Goal: Task Accomplishment & Management: Manage account settings

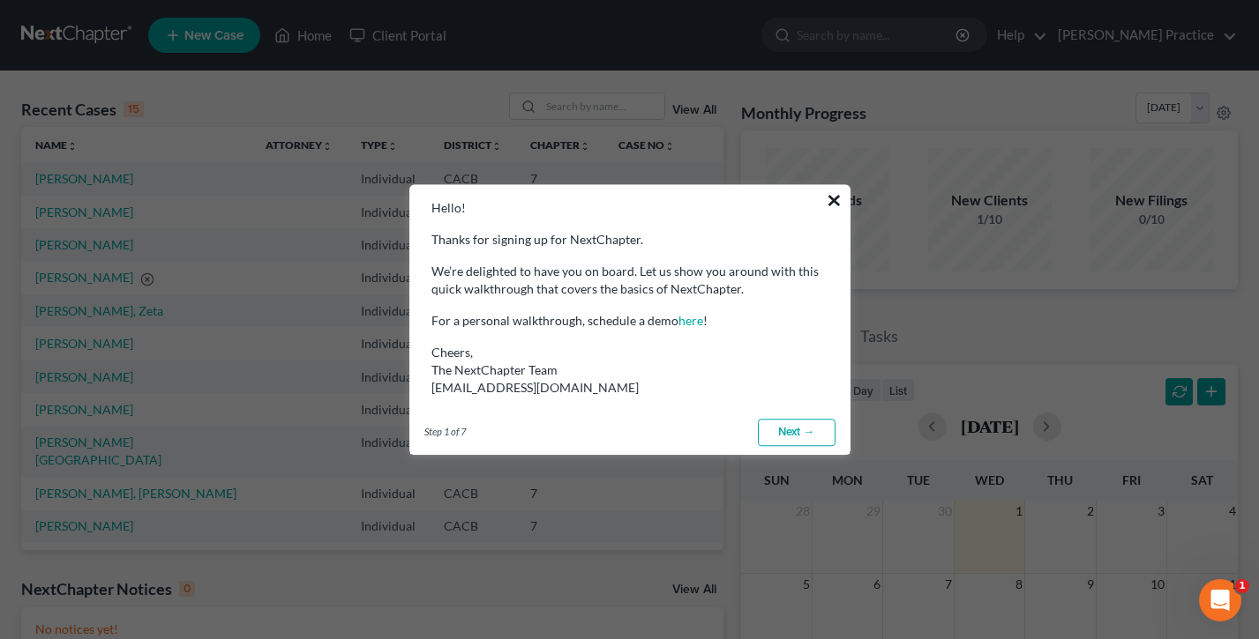
click at [828, 196] on button "×" at bounding box center [834, 200] width 17 height 28
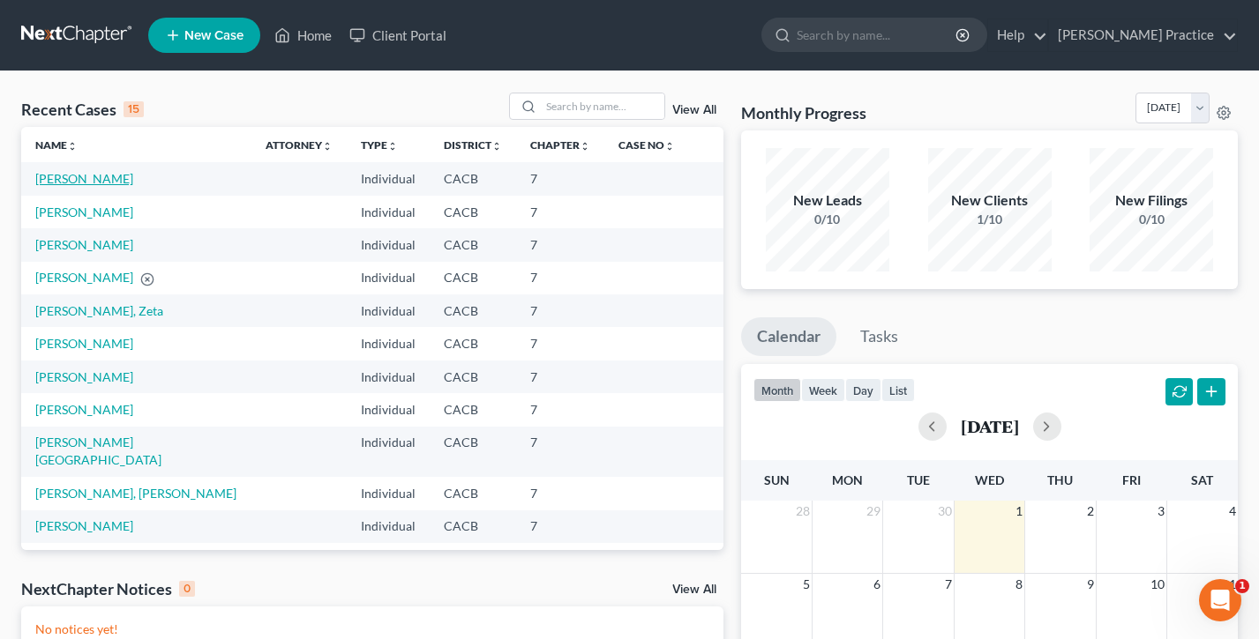
click at [67, 181] on link "Cornejo, Ada" at bounding box center [84, 178] width 98 height 15
select select "7"
select select "3"
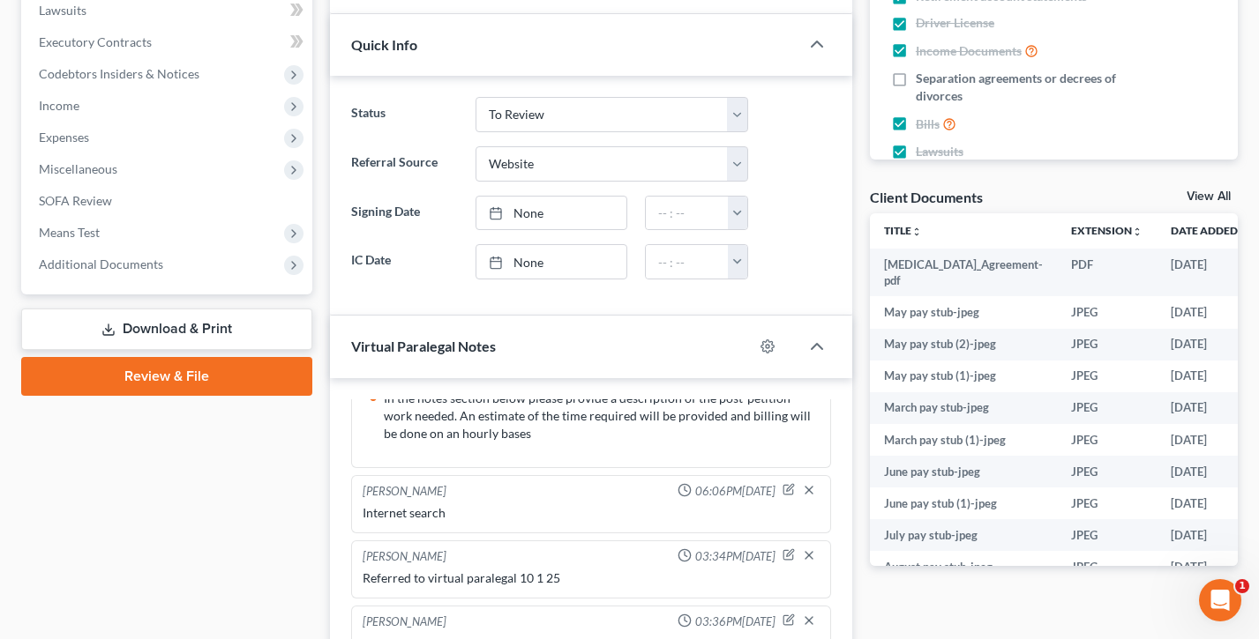
scroll to position [865, 0]
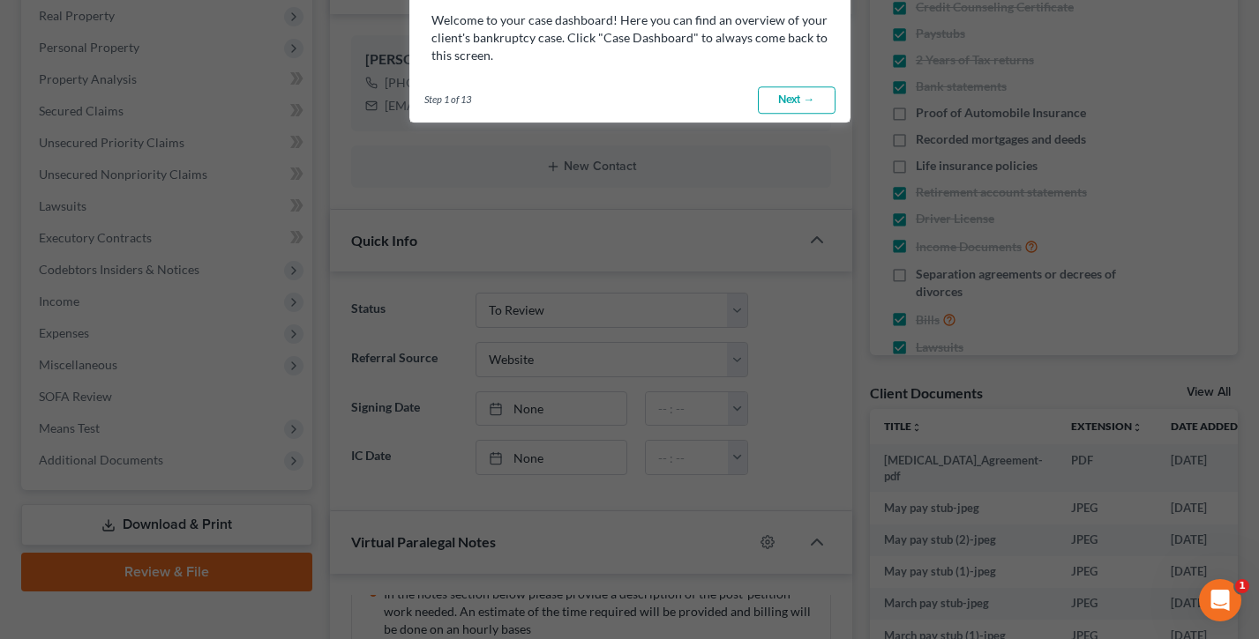
scroll to position [149, 0]
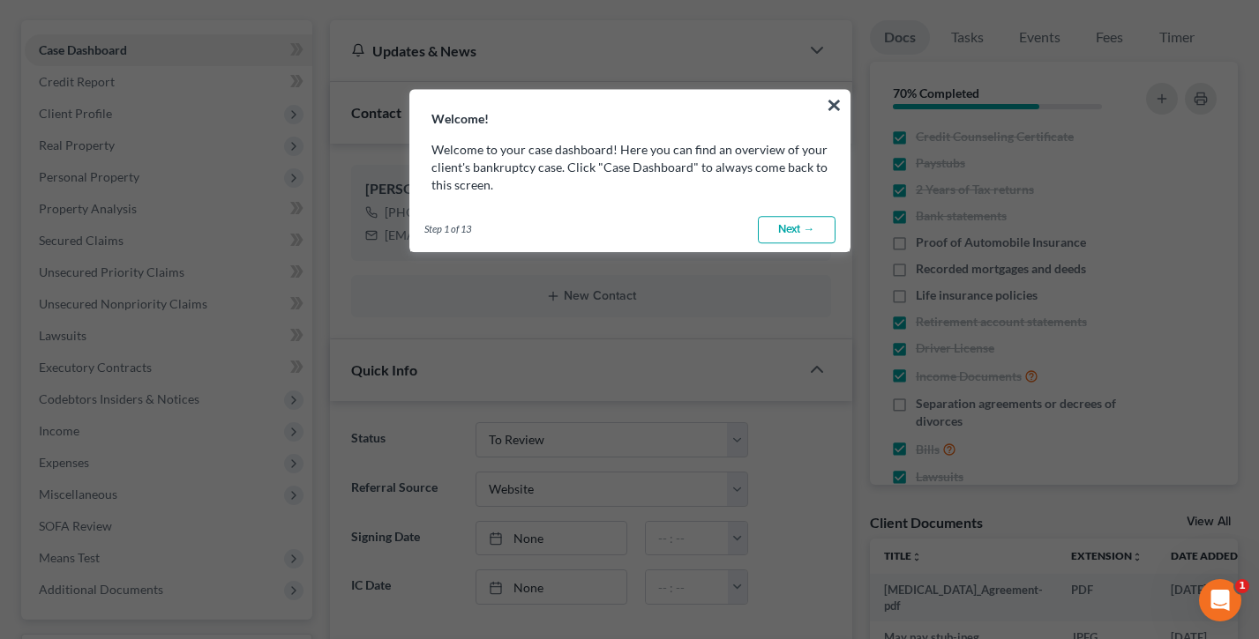
click at [835, 104] on button "×" at bounding box center [834, 105] width 17 height 28
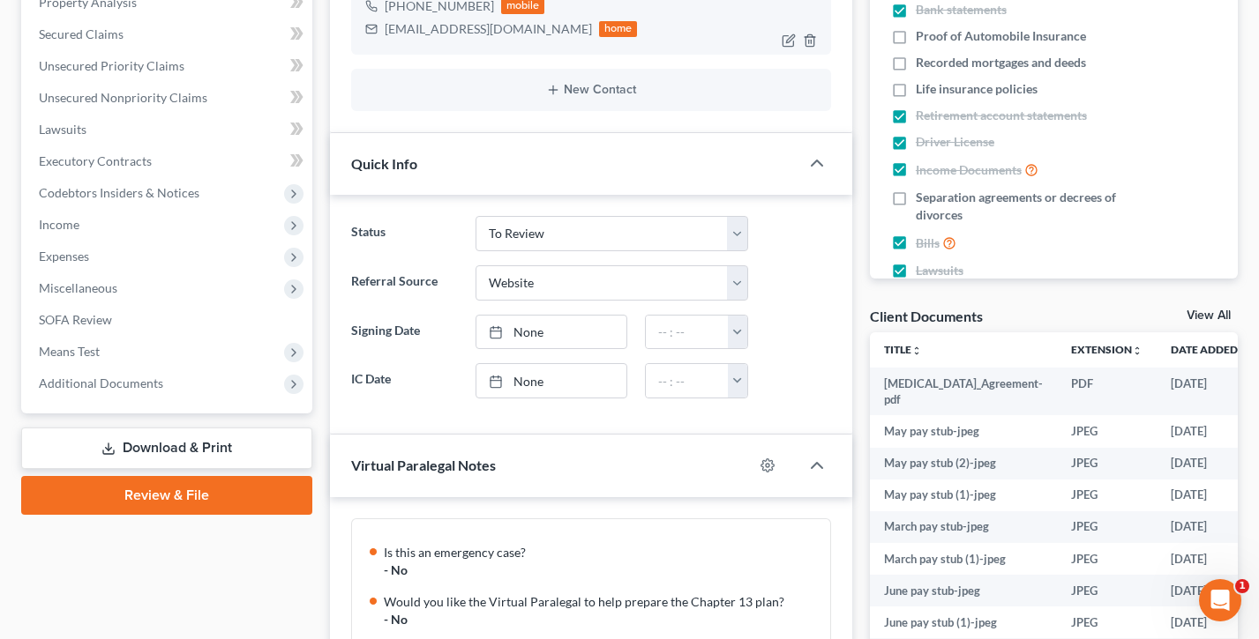
scroll to position [0, 0]
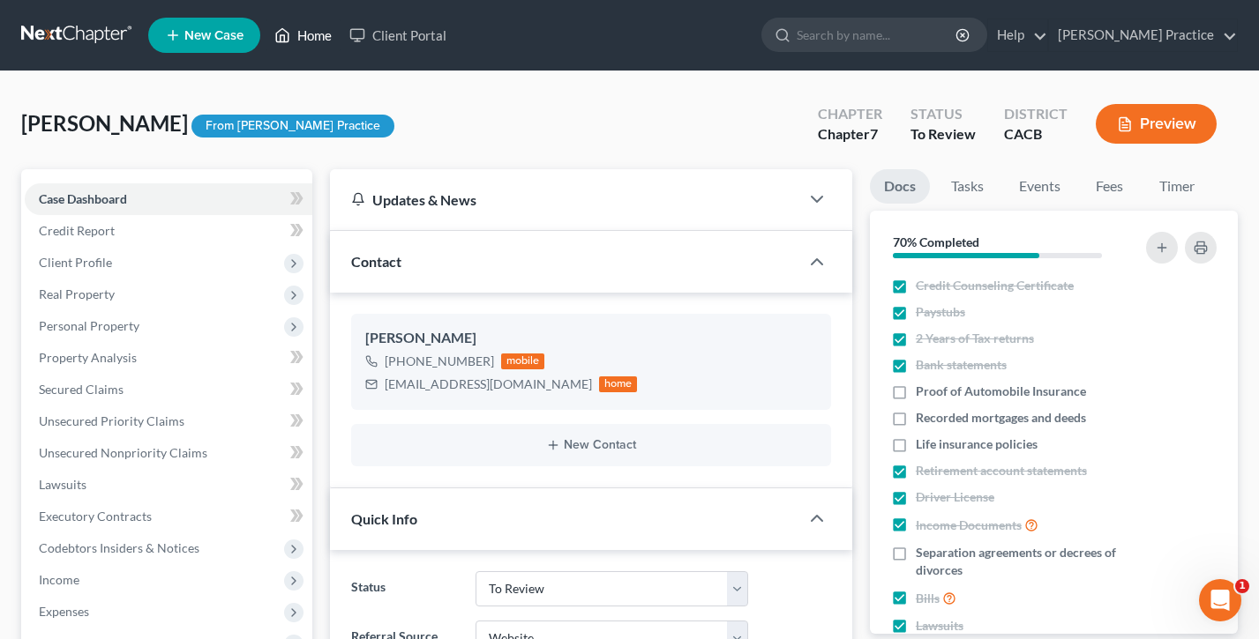
click at [309, 41] on link "Home" at bounding box center [302, 35] width 75 height 32
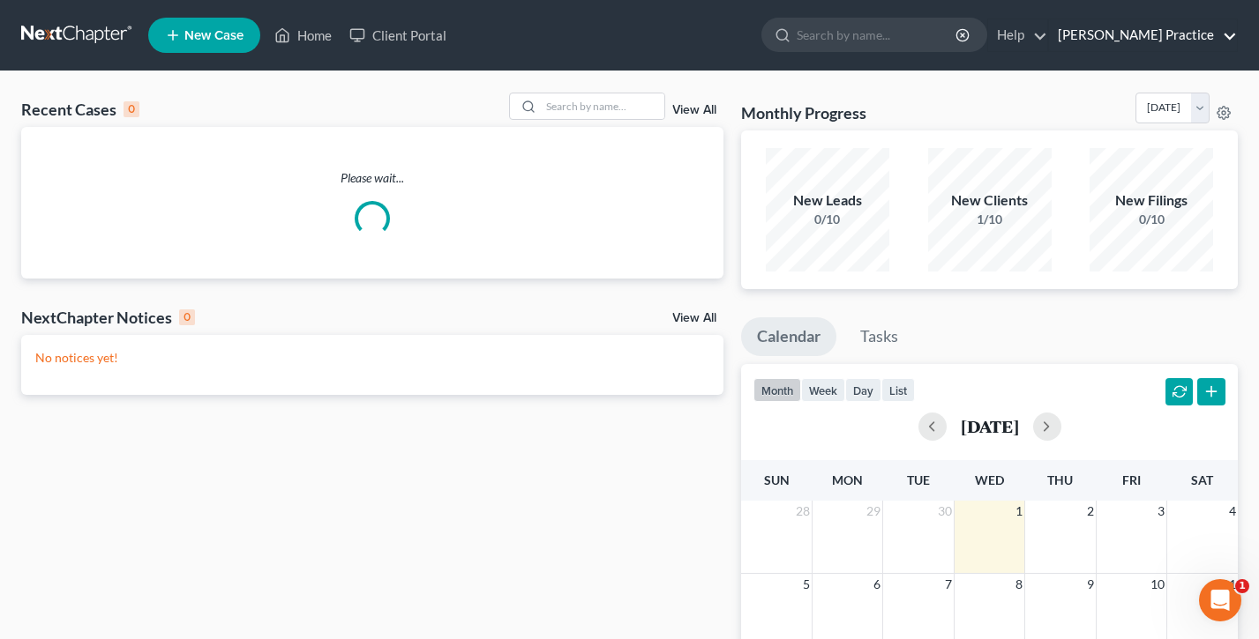
click at [1142, 38] on link "Douglas Law Practice" at bounding box center [1143, 35] width 188 height 32
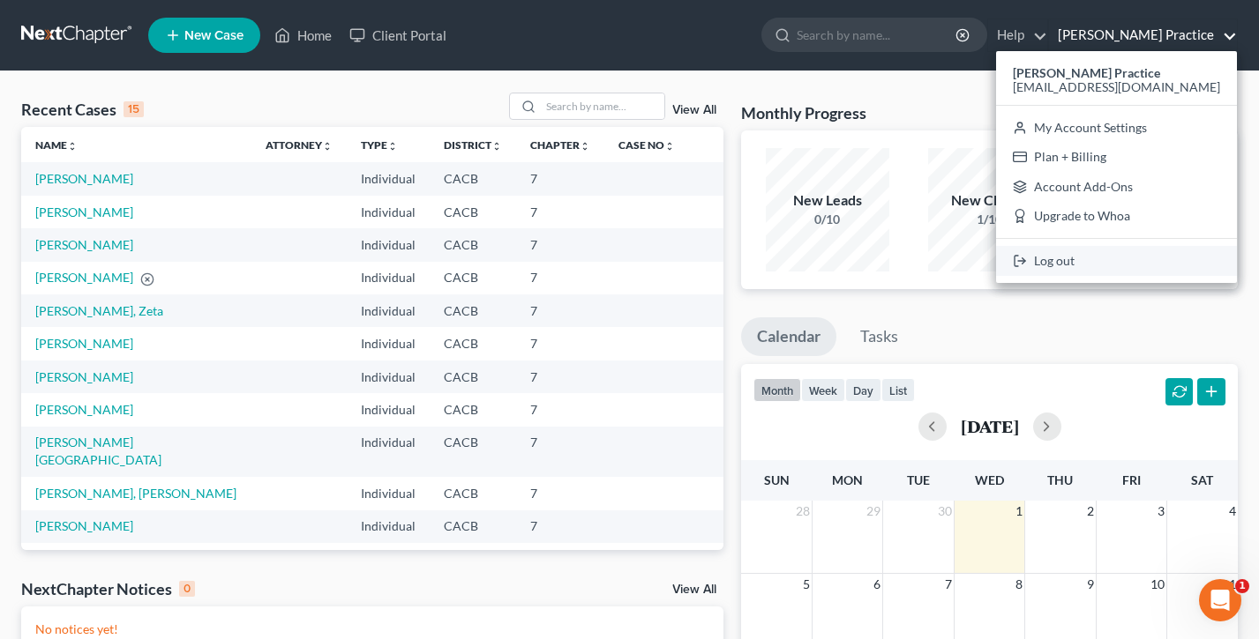
click at [1121, 261] on link "Log out" at bounding box center [1116, 261] width 241 height 30
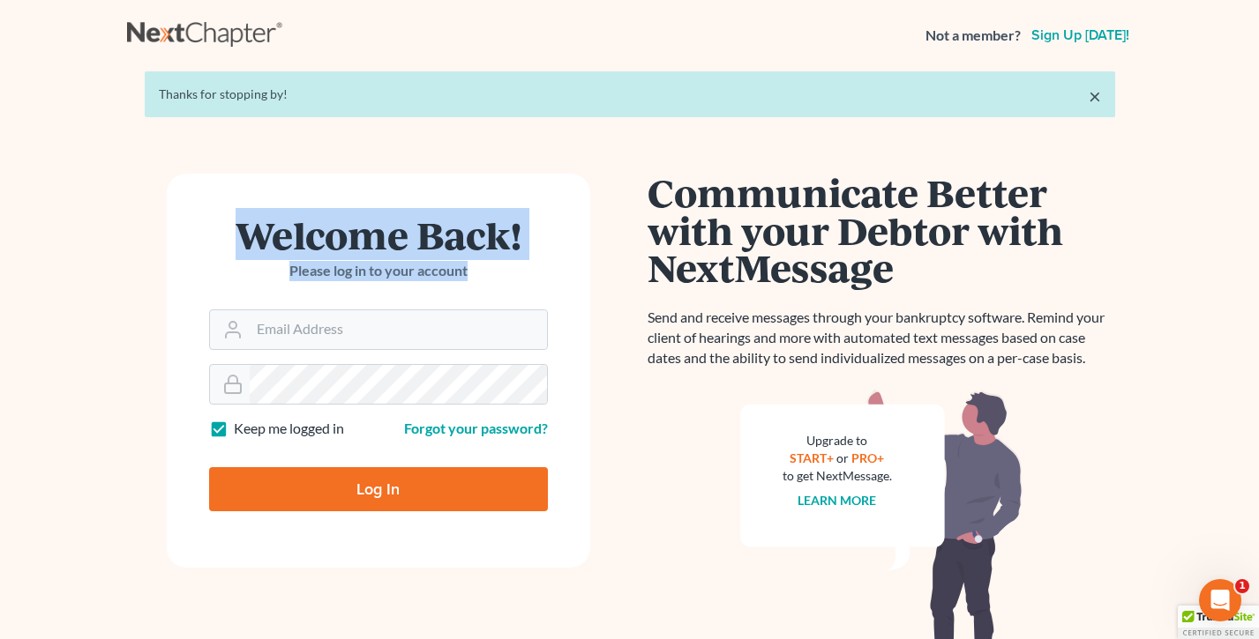
drag, startPoint x: 385, startPoint y: 265, endPoint x: 190, endPoint y: 232, distance: 198.7
click at [190, 232] on form "Welcome Back! Please log in to your account Email Address Password Keep me logg…" at bounding box center [378, 371] width 423 height 394
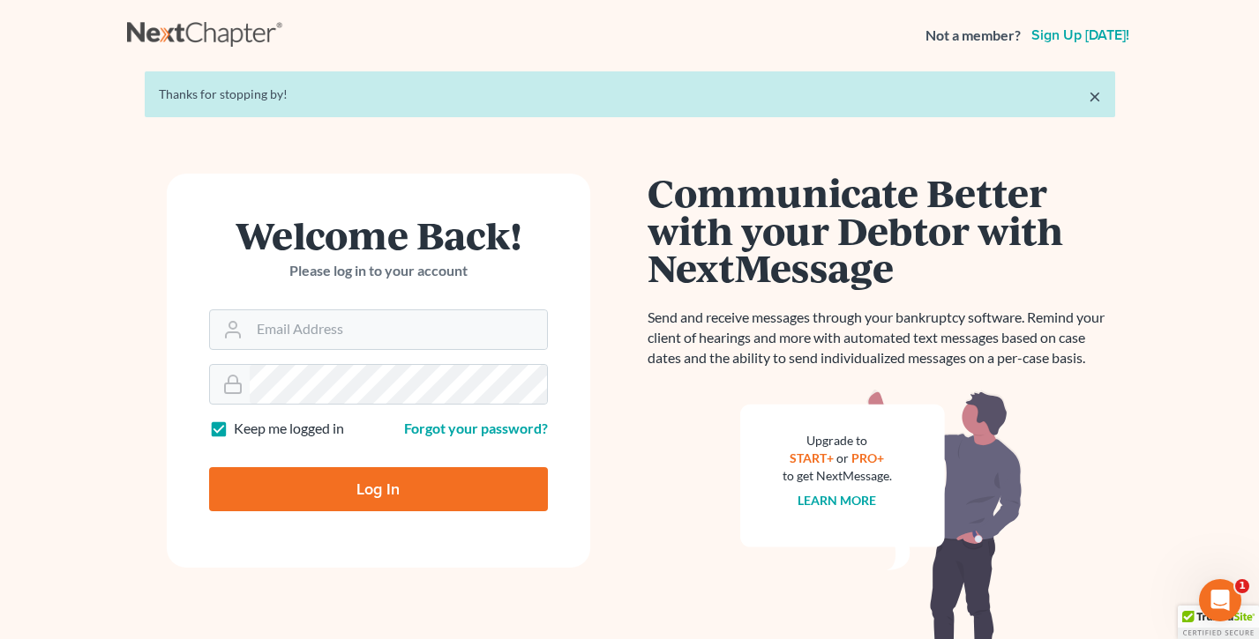
click at [190, 231] on form "Welcome Back! Please log in to your account Email Address Password Keep me logg…" at bounding box center [378, 371] width 423 height 394
